Goal: Task Accomplishment & Management: Manage account settings

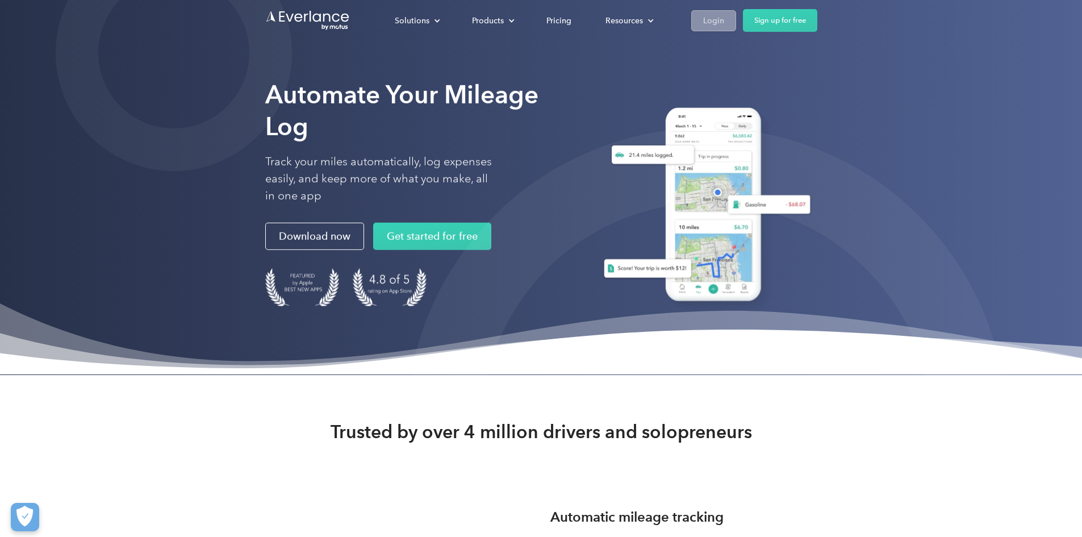
click at [724, 20] on div "Login" at bounding box center [713, 21] width 21 height 14
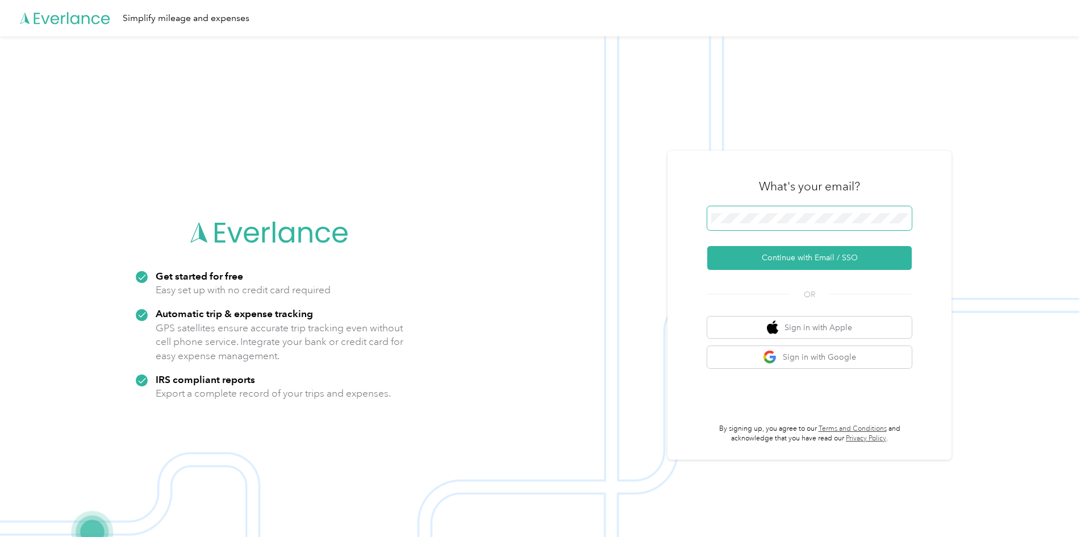
click at [749, 224] on span at bounding box center [809, 218] width 204 height 24
click at [747, 211] on span at bounding box center [809, 218] width 204 height 24
click at [772, 253] on button "Continue with Email / SSO" at bounding box center [809, 258] width 204 height 24
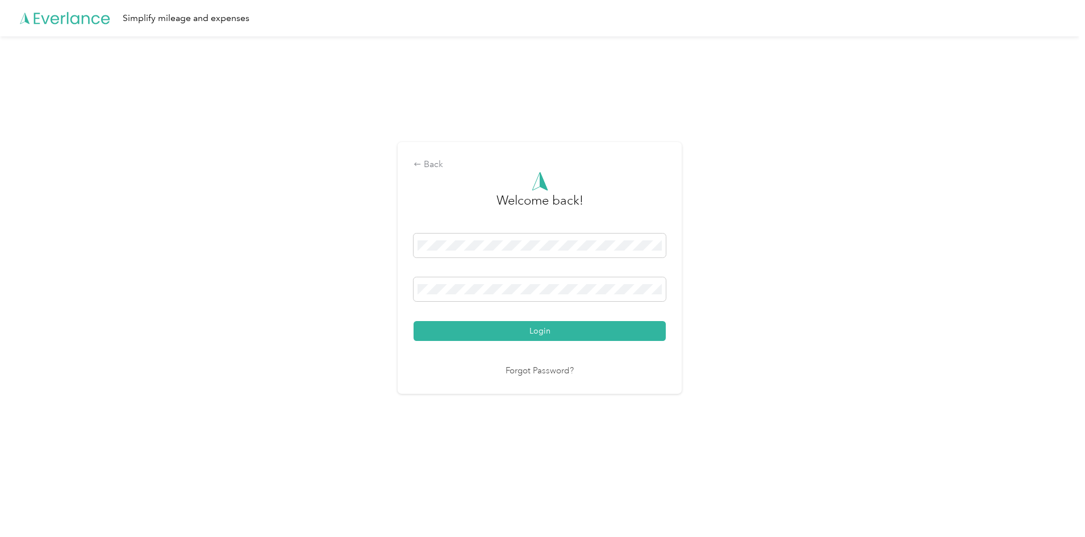
click at [596, 327] on button "Login" at bounding box center [539, 331] width 252 height 20
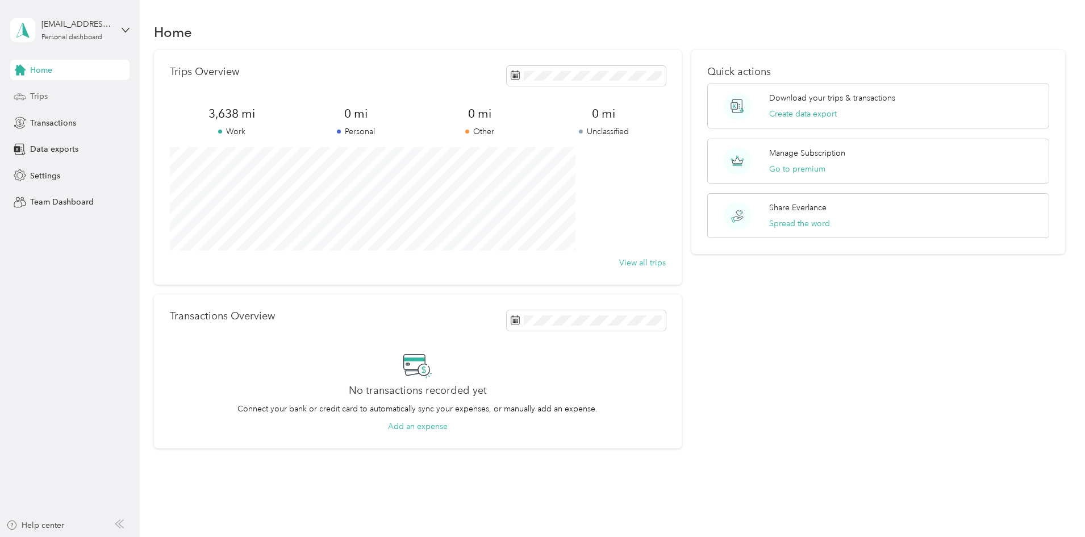
click at [111, 95] on div "Trips" at bounding box center [69, 96] width 119 height 20
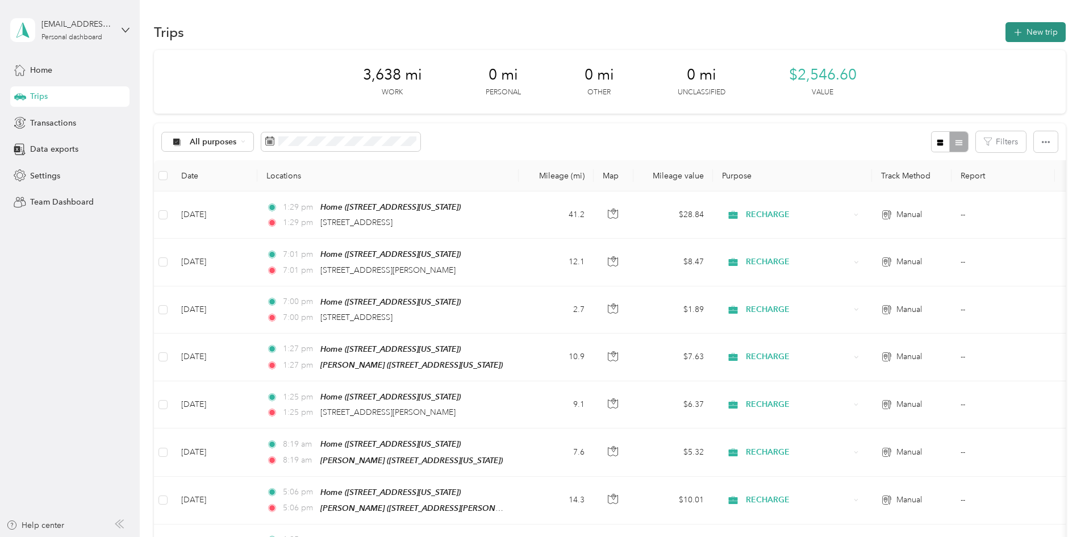
click at [1005, 38] on button "New trip" at bounding box center [1035, 32] width 60 height 20
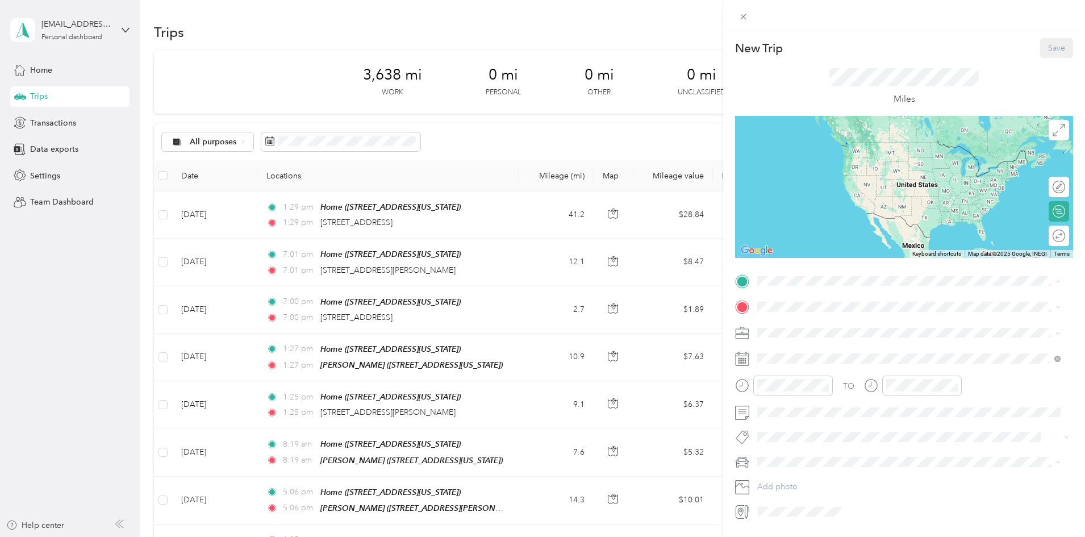
click at [814, 326] on div "Home" at bounding box center [836, 326] width 114 height 10
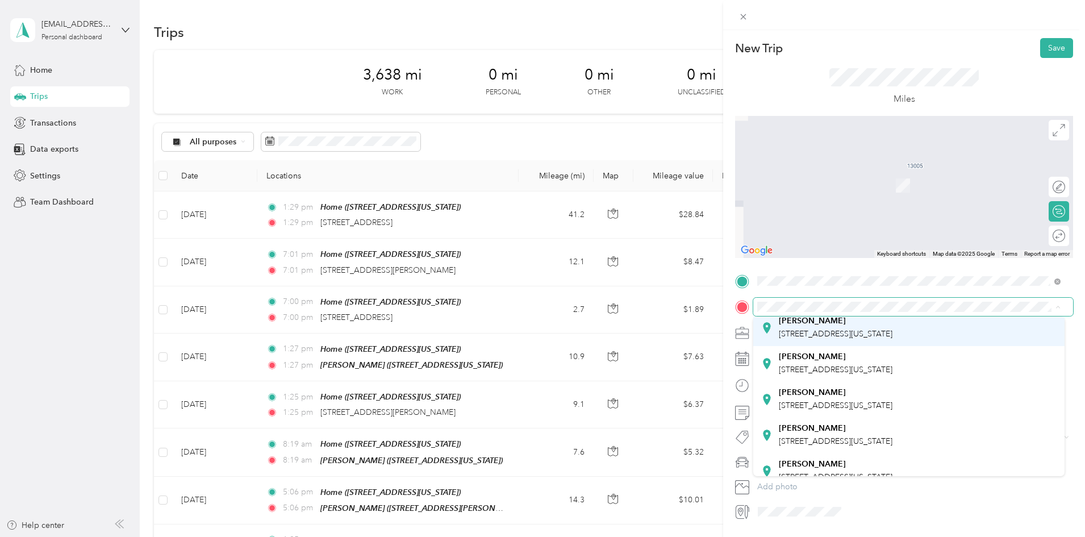
scroll to position [114, 0]
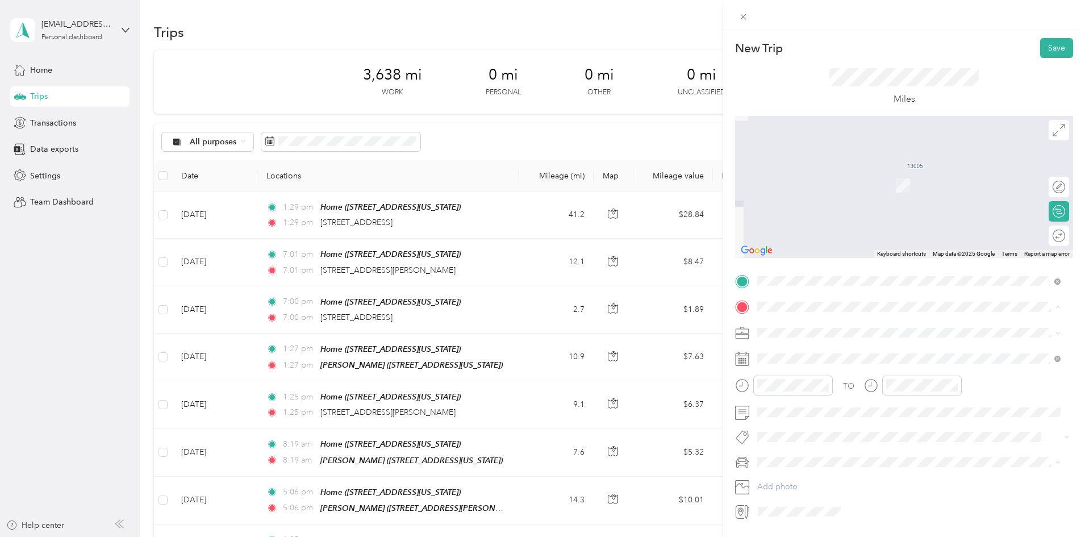
click at [849, 421] on div "[PERSON_NAME]" at bounding box center [836, 417] width 114 height 10
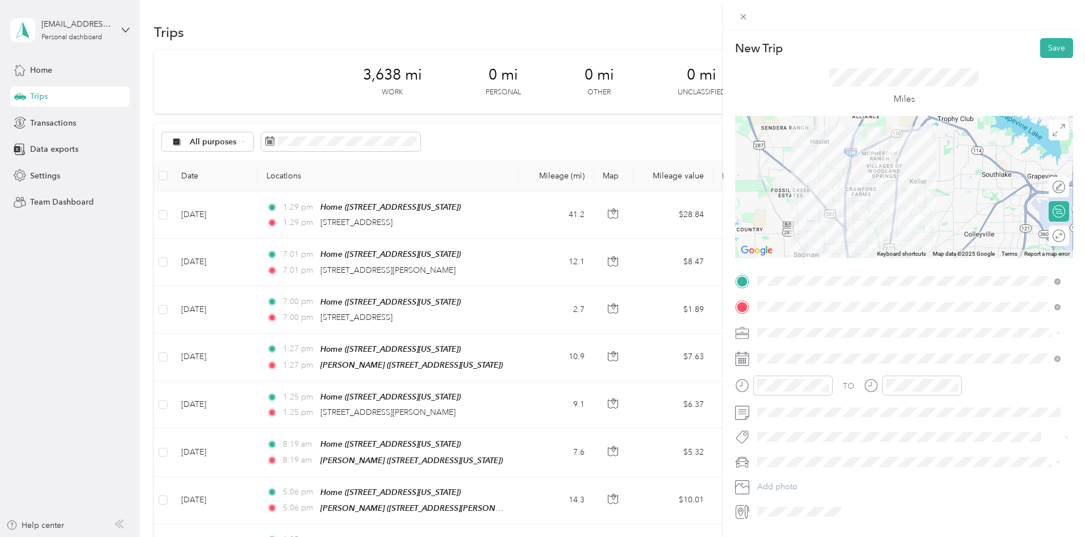
click at [789, 398] on li "RECHARGE" at bounding box center [908, 392] width 311 height 20
click at [1044, 238] on div at bounding box center [1053, 236] width 24 height 12
click at [1044, 55] on button "Save" at bounding box center [1056, 48] width 33 height 20
